Goal: Manage account settings

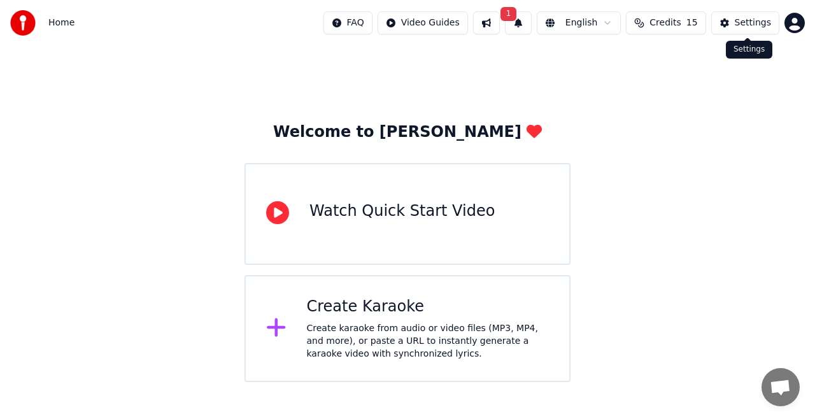
click at [741, 23] on div "Settings" at bounding box center [752, 23] width 36 height 13
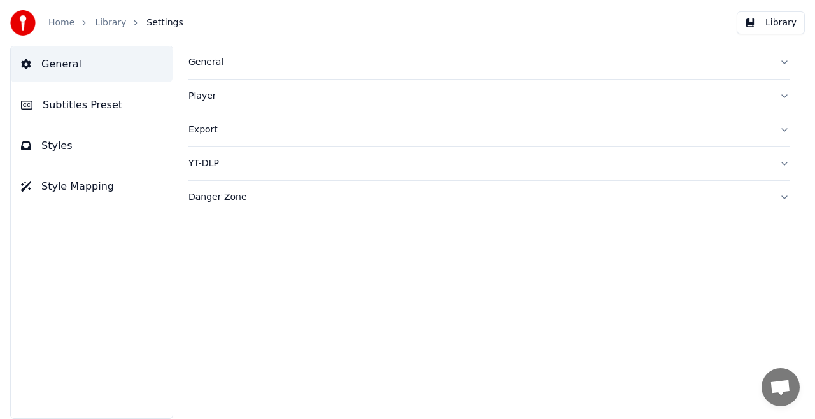
click at [780, 59] on button "General" at bounding box center [488, 62] width 601 height 33
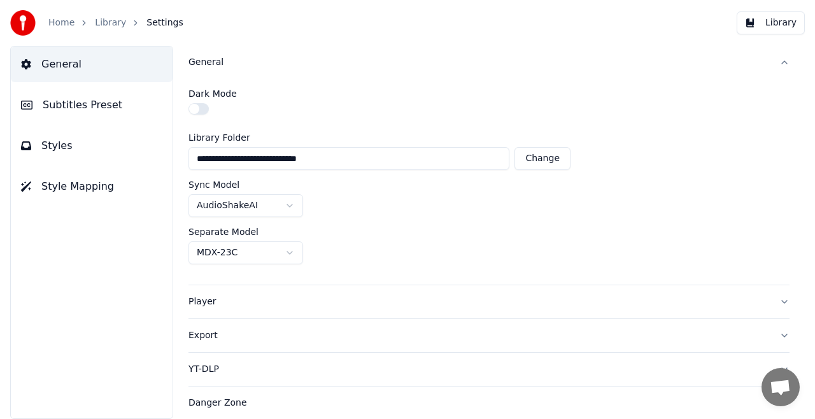
click at [785, 334] on button "Export" at bounding box center [488, 335] width 601 height 33
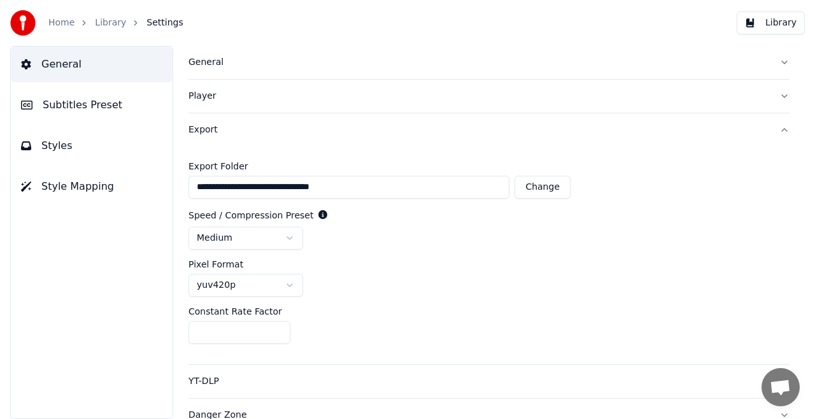
click at [769, 99] on button "Player" at bounding box center [488, 96] width 601 height 33
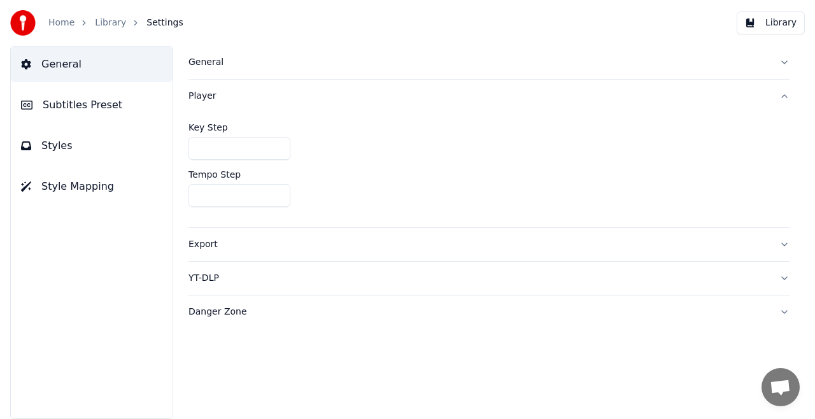
click at [52, 20] on link "Home" at bounding box center [61, 23] width 26 height 13
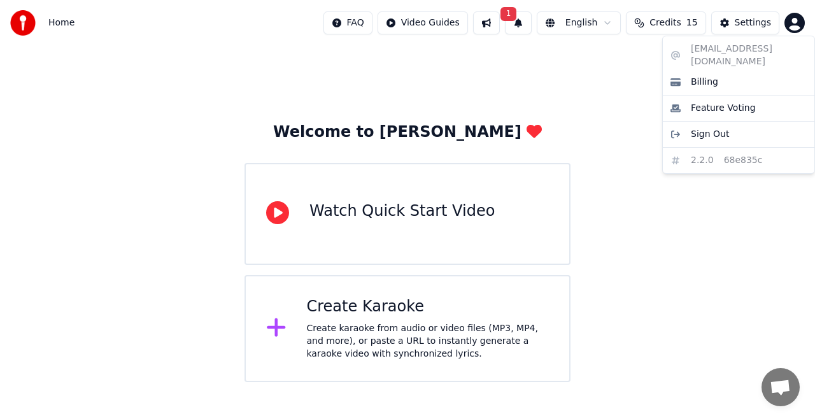
click at [799, 20] on html "Home FAQ Video Guides 1 English Credits 15 Settings Welcome to Youka Watch Quic…" at bounding box center [407, 191] width 815 height 382
click at [747, 72] on div "Billing" at bounding box center [738, 82] width 146 height 20
